Goal: Complete application form: Complete application form

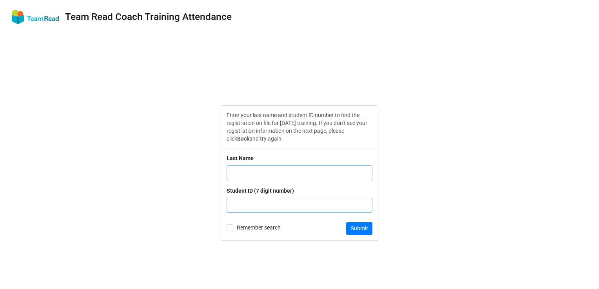
click at [260, 175] on input "text" at bounding box center [300, 172] width 146 height 15
type input "Zhang"
click at [263, 208] on input "text" at bounding box center [300, 205] width 146 height 15
type input "8120953"
click at [369, 227] on button "Submit" at bounding box center [359, 228] width 26 height 13
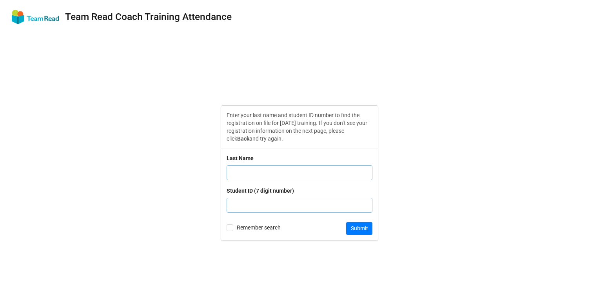
click at [272, 170] on input "text" at bounding box center [300, 172] width 146 height 15
type input "Federico"
click at [271, 200] on input "text" at bounding box center [300, 205] width 146 height 15
type input "8107956"
click at [363, 226] on button "Submit" at bounding box center [359, 228] width 26 height 13
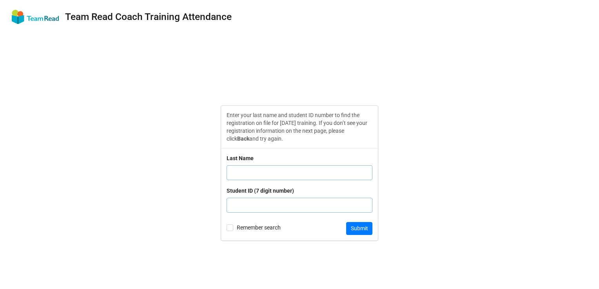
click at [258, 170] on input "text" at bounding box center [300, 172] width 146 height 15
type input "Federico"
paste input "8109756"
type input "8109756"
click at [364, 227] on button "Submit" at bounding box center [359, 228] width 26 height 13
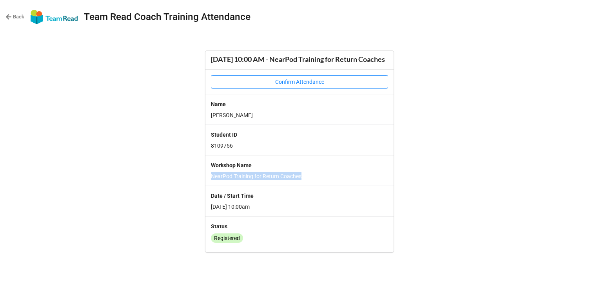
drag, startPoint x: 212, startPoint y: 187, endPoint x: 309, endPoint y: 183, distance: 97.3
click at [309, 180] on p "NearPod Training for Return Coaches" at bounding box center [299, 176] width 177 height 8
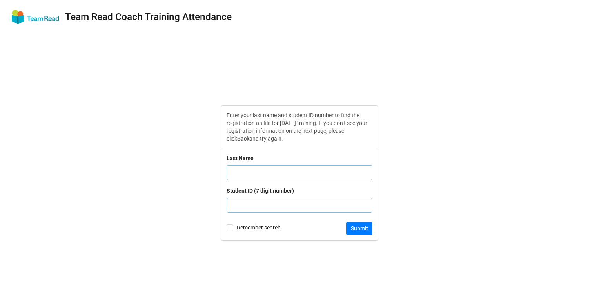
click at [245, 178] on input "text" at bounding box center [300, 172] width 146 height 15
type input "E"
type input "9999911"
click at [364, 229] on button "Submit" at bounding box center [359, 228] width 26 height 13
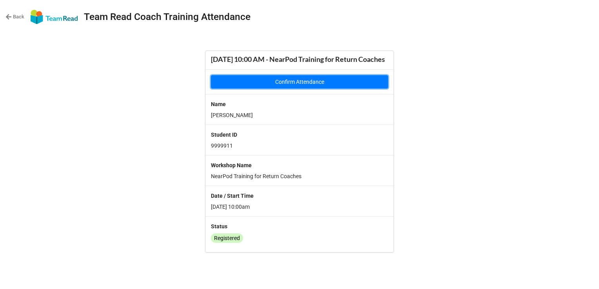
click at [323, 89] on button "Confirm Attendance" at bounding box center [299, 81] width 177 height 13
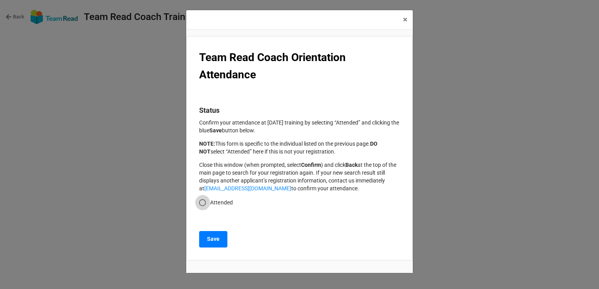
click at [200, 204] on input "Attended" at bounding box center [202, 202] width 15 height 15
radio input "true"
click at [223, 244] on button "Save" at bounding box center [213, 239] width 28 height 16
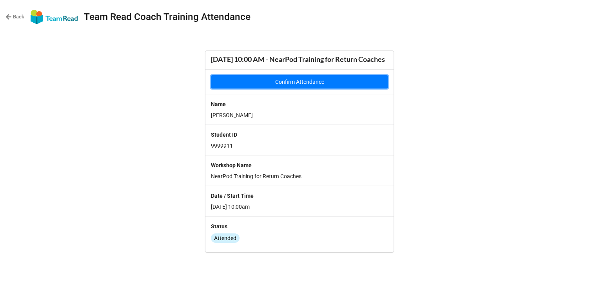
click at [301, 86] on button "Confirm Attendance" at bounding box center [299, 81] width 177 height 13
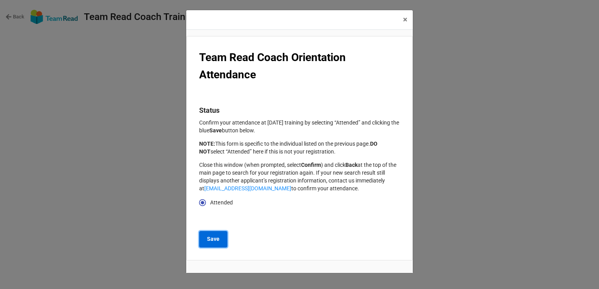
click at [218, 244] on button "Save" at bounding box center [213, 239] width 28 height 16
